Goal: Find specific page/section: Find specific page/section

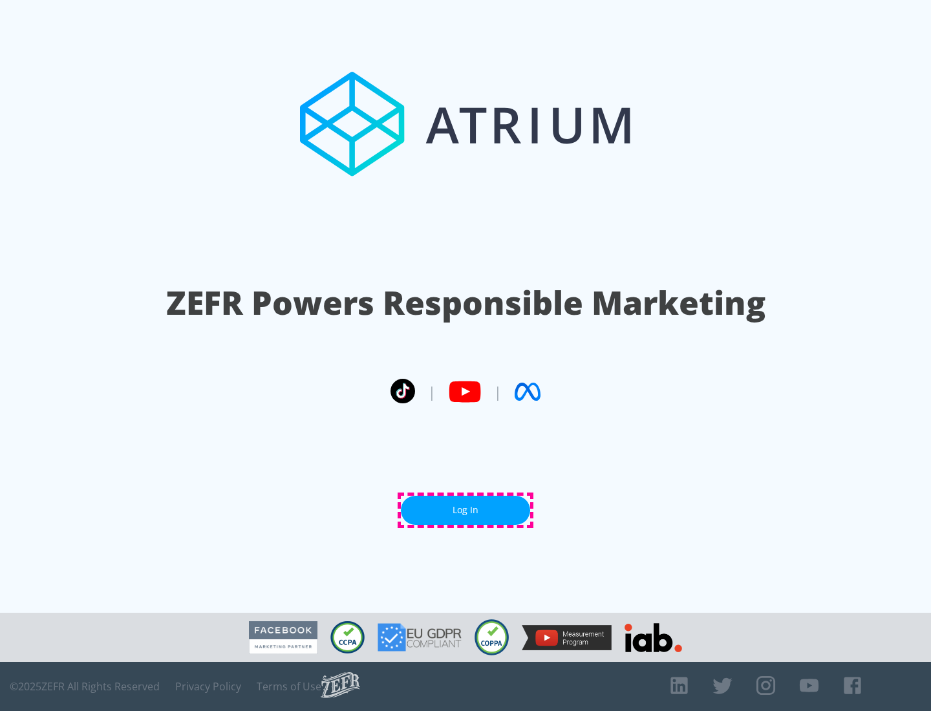
click at [466, 510] on link "Log In" at bounding box center [465, 510] width 129 height 29
